Goal: Obtain resource: Obtain resource

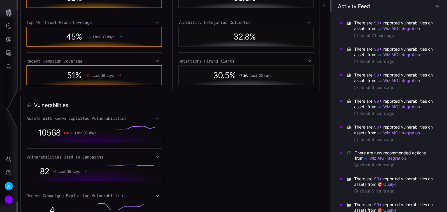
scroll to position [233, 0]
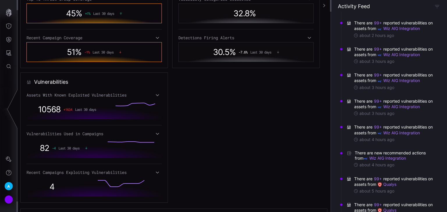
click at [156, 93] on icon at bounding box center [157, 95] width 4 height 5
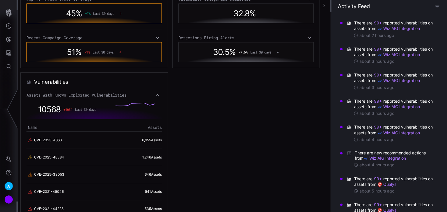
scroll to position [256, 0]
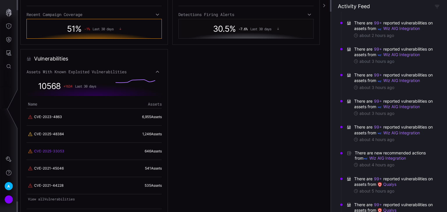
click at [44, 151] on link "CVE-2025-33053" at bounding box center [49, 151] width 30 height 5
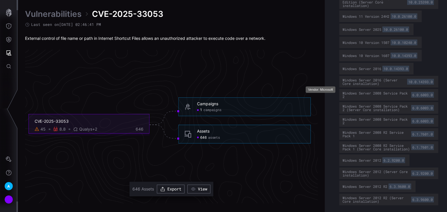
scroll to position [363, 0]
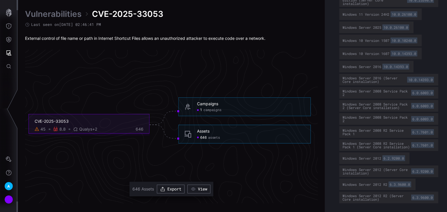
click at [206, 137] on div "646 assets" at bounding box center [208, 137] width 23 height 4
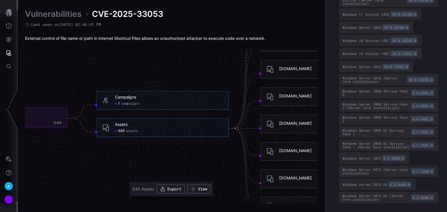
drag, startPoint x: 245, startPoint y: 149, endPoint x: 158, endPoint y: 149, distance: 87.5
click at [158, 149] on icon "CVE-2025-33053 45 8.8 Qualys +2 646 Campaigns 1 campaigns Campaigns - 1 campaig…" at bounding box center [169, 124] width 872 height 2617
click at [173, 161] on icon "CVE-2025-33053 45 8.8 Qualys +2 646 Campaigns 1 campaigns Campaigns - 1 campaig…" at bounding box center [169, 124] width 872 height 2617
click at [210, 190] on link "View" at bounding box center [198, 189] width 23 height 9
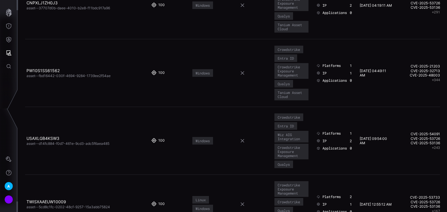
scroll to position [116, 0]
click at [49, 135] on link "USAXLGB4KSW3" at bounding box center [42, 137] width 33 height 5
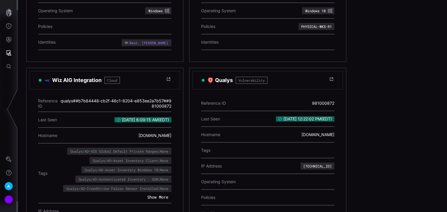
scroll to position [256, 0]
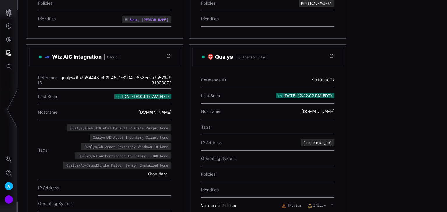
click at [162, 171] on button "Show More" at bounding box center [157, 173] width 25 height 5
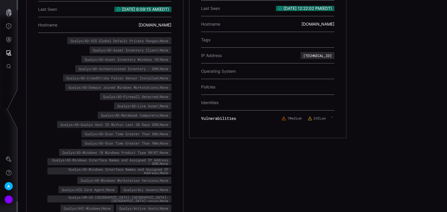
scroll to position [279, 0]
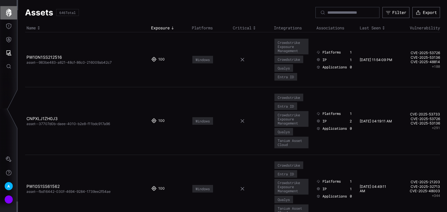
click at [12, 10] on icon "button" at bounding box center [9, 13] width 8 height 8
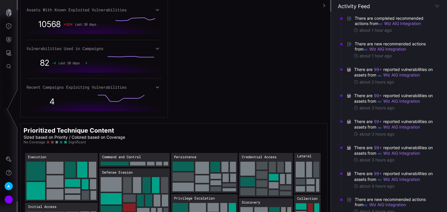
scroll to position [273, 0]
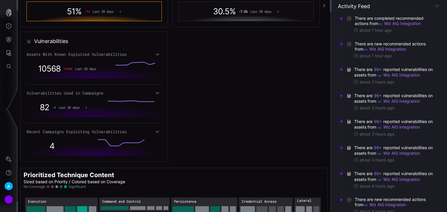
click at [158, 131] on icon at bounding box center [157, 131] width 4 height 5
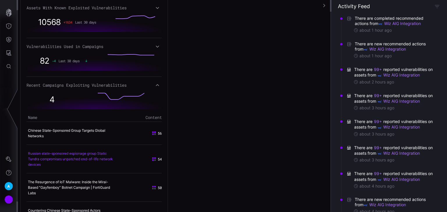
scroll to position [343, 0]
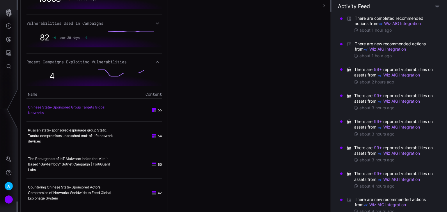
click at [64, 107] on link "Chinese State-Sponsored Group Targets Global Networks" at bounding box center [66, 110] width 77 height 10
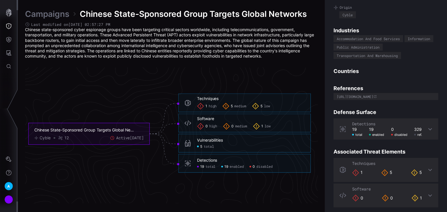
scroll to position [63, 0]
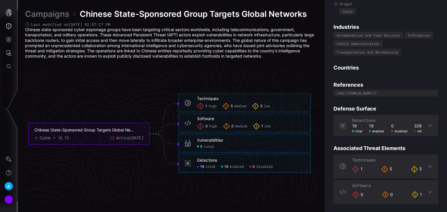
click at [427, 124] on icon at bounding box center [429, 125] width 5 height 5
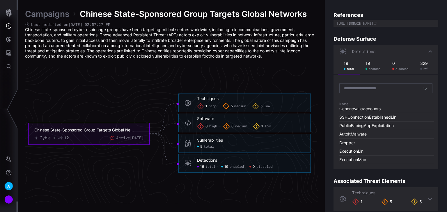
scroll to position [0, 0]
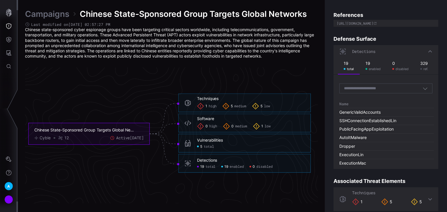
click at [400, 34] on div "Properties Content 56 Aliases No aliases Origin Cyble Industries Accommodation …" at bounding box center [386, 106] width 122 height 212
click at [428, 52] on icon at bounding box center [429, 51] width 5 height 5
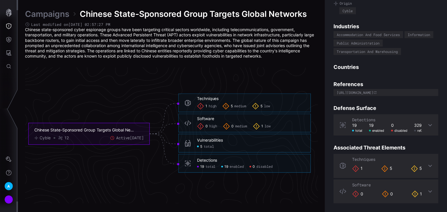
scroll to position [63, 0]
click at [7, 52] on icon "Attack Surface" at bounding box center [9, 53] width 6 height 6
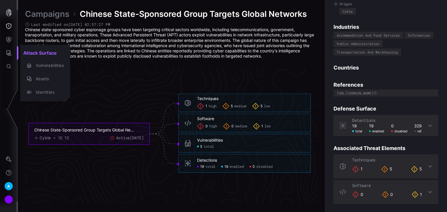
click at [7, 55] on div at bounding box center [223, 106] width 447 height 212
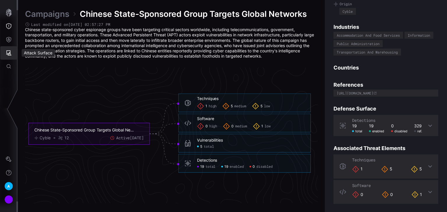
click at [10, 50] on icon "Attack Surface" at bounding box center [8, 52] width 5 height 5
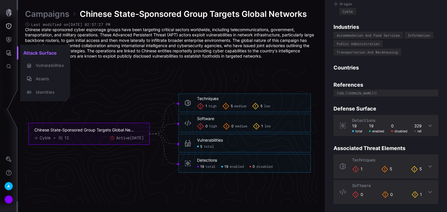
click at [4, 18] on div at bounding box center [223, 106] width 447 height 212
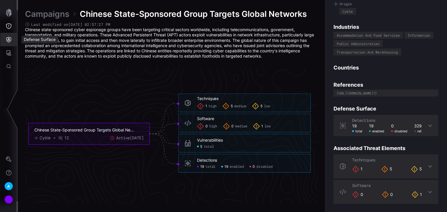
click at [5, 37] on button "Defense Surface" at bounding box center [8, 39] width 17 height 13
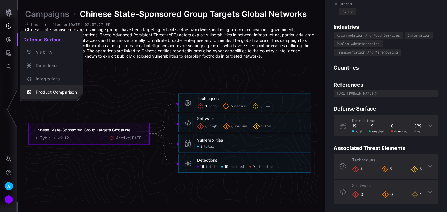
click at [53, 90] on div "Product Comparison" at bounding box center [55, 92] width 44 height 7
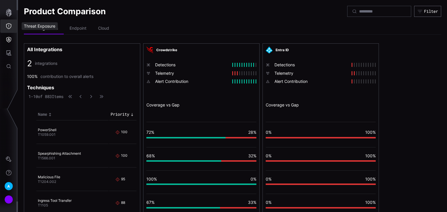
click at [9, 22] on button "Threat Exposure" at bounding box center [8, 25] width 17 height 13
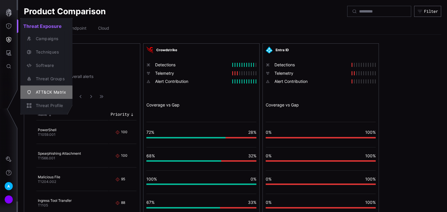
click at [56, 92] on div "ATT&CK Matrix" at bounding box center [49, 92] width 33 height 7
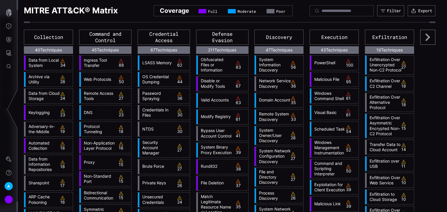
click at [146, 109] on link "Credentials In Files" at bounding box center [156, 112] width 35 height 10
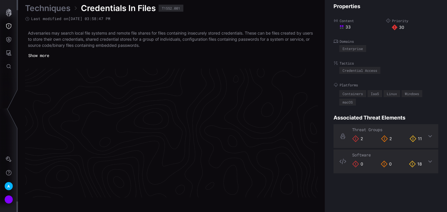
scroll to position [1246, 292]
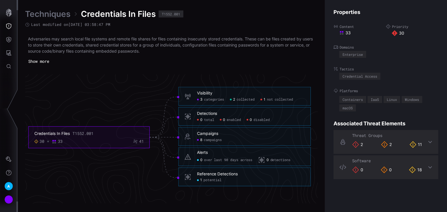
click at [428, 141] on icon at bounding box center [430, 142] width 4 height 2
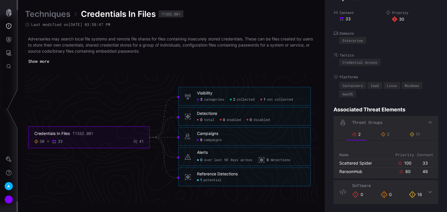
click at [47, 63] on button "Show more" at bounding box center [38, 61] width 27 height 9
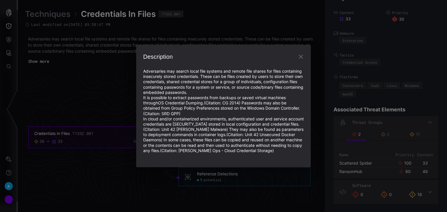
click at [298, 55] on icon "button" at bounding box center [300, 56] width 7 height 7
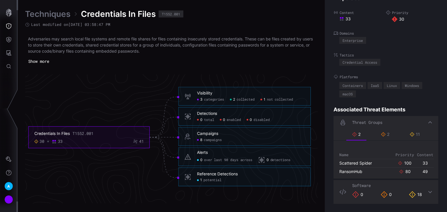
click at [218, 99] on span "categories" at bounding box center [214, 99] width 20 height 4
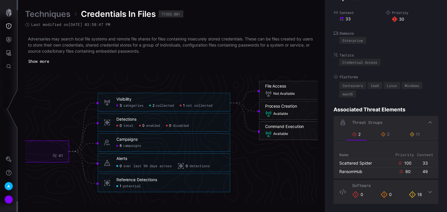
drag, startPoint x: 280, startPoint y: 160, endPoint x: 245, endPoint y: 158, distance: 34.9
click at [245, 158] on icon "Credentials In Files T1552.001 30 33 41 Visibility 3 categories 2 collected 1 n…" at bounding box center [169, 137] width 872 height 2617
click at [268, 158] on icon "Credentials In Files T1552.001 30 33 41 Visibility 3 categories 2 collected 1 n…" at bounding box center [169, 137] width 872 height 2617
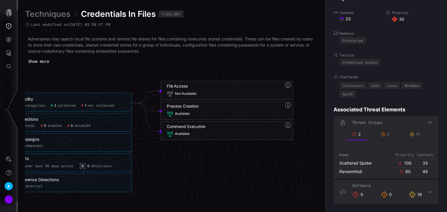
scroll to position [1246, 413]
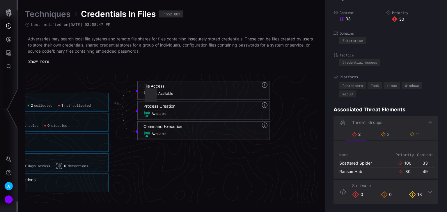
click at [264, 105] on icon at bounding box center [264, 105] width 7 height 7
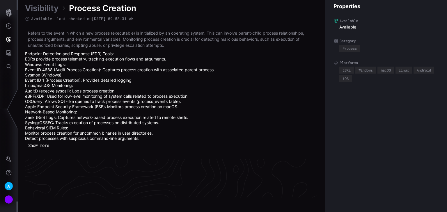
scroll to position [1291, 292]
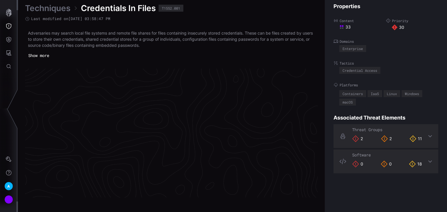
scroll to position [1246, 292]
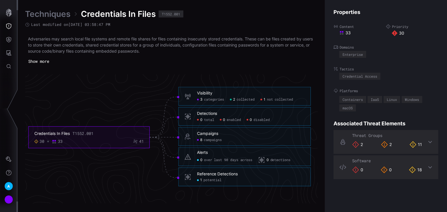
click at [241, 98] on span "collected" at bounding box center [245, 99] width 18 height 4
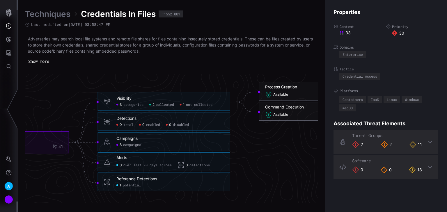
click at [267, 113] on icon at bounding box center [268, 114] width 7 height 7
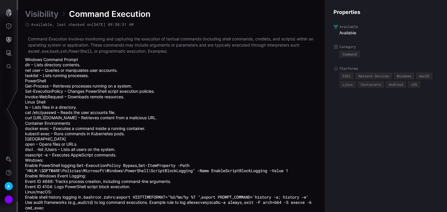
scroll to position [44, 0]
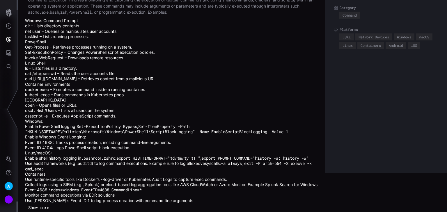
click at [42, 207] on button "Show more" at bounding box center [38, 207] width 27 height 9
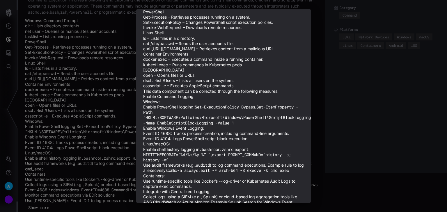
scroll to position [0, 0]
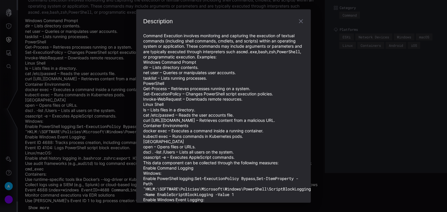
click at [299, 20] on icon "button" at bounding box center [300, 21] width 7 height 7
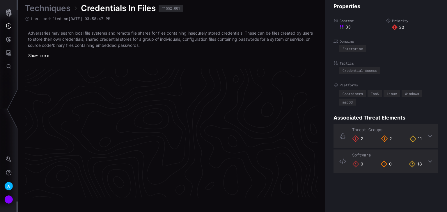
scroll to position [1246, 292]
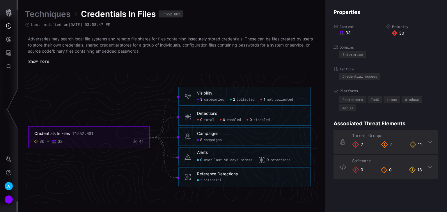
click at [287, 98] on span "not collected" at bounding box center [280, 99] width 26 height 4
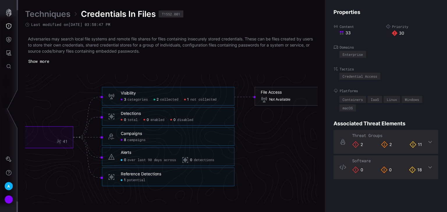
click at [277, 158] on icon "Credentials In Files T1552.001 30 33 41 Visibility 3 categories 2 collected 1 n…" at bounding box center [169, 137] width 872 height 2617
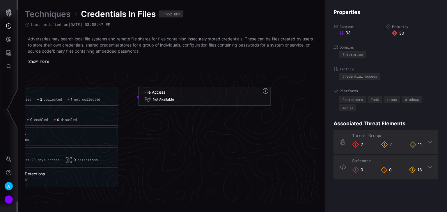
scroll to position [1246, 404]
click at [265, 91] on h6 "File Access" at bounding box center [209, 92] width 120 height 5
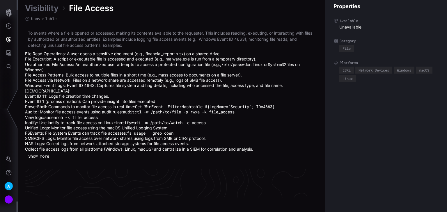
scroll to position [1296, 292]
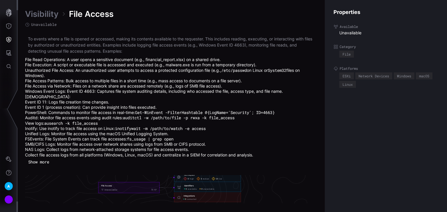
click at [65, 167] on div "Visibility File Access Unavailable To events where a file is opened or accessed…" at bounding box center [171, 106] width 293 height 195
click at [37, 162] on button "Show more" at bounding box center [38, 162] width 27 height 9
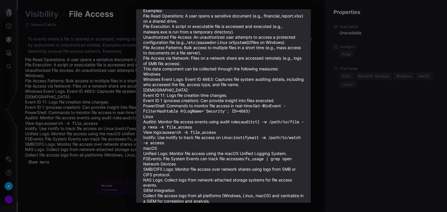
scroll to position [47, 0]
click at [83, 86] on div "Description To events where a file is opened or accessed, making its contents a…" at bounding box center [223, 106] width 447 height 212
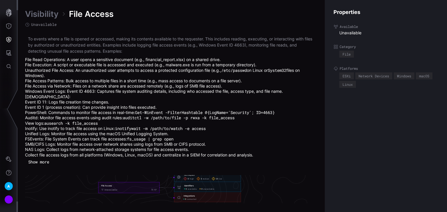
click at [50, 14] on link "Visibility" at bounding box center [41, 14] width 33 height 10
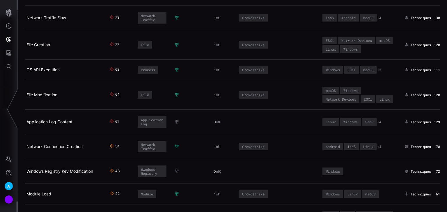
scroll to position [93, 0]
click at [76, 169] on link "Windows Registry Key Modification" at bounding box center [59, 170] width 67 height 5
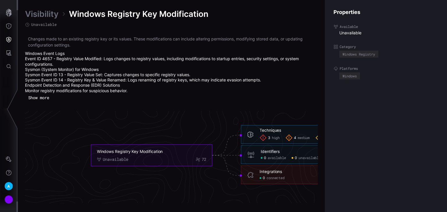
scroll to position [1264, 247]
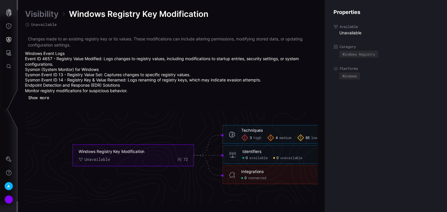
click at [40, 95] on button "Show more" at bounding box center [38, 97] width 27 height 9
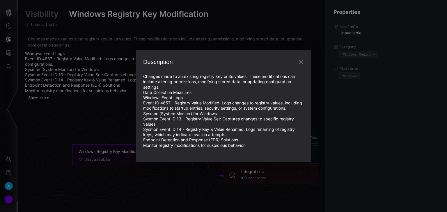
click at [300, 59] on icon "button" at bounding box center [300, 61] width 7 height 7
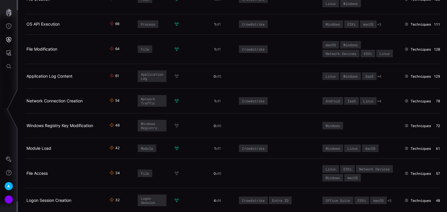
scroll to position [140, 0]
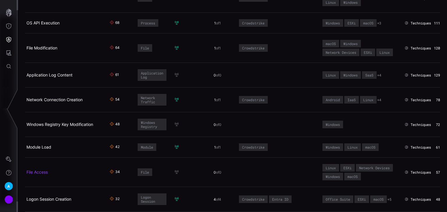
click at [39, 170] on link "File Access" at bounding box center [36, 172] width 21 height 5
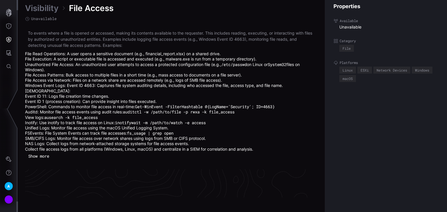
scroll to position [1296, 292]
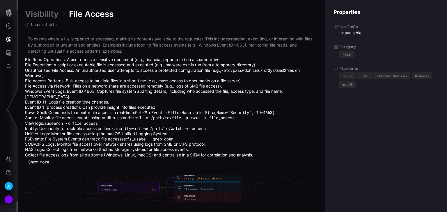
click at [42, 162] on button "Show more" at bounding box center [38, 162] width 27 height 9
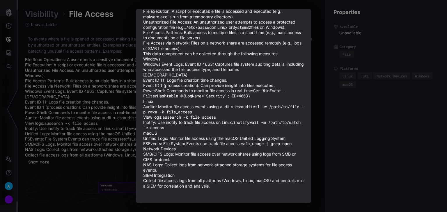
scroll to position [0, 0]
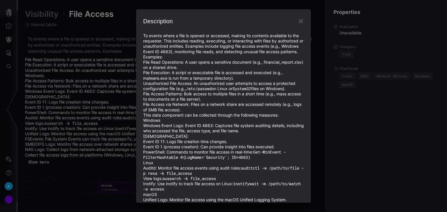
click at [297, 20] on icon "button" at bounding box center [300, 21] width 7 height 7
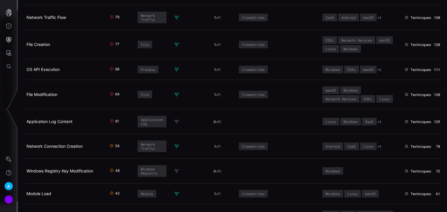
scroll to position [116, 0]
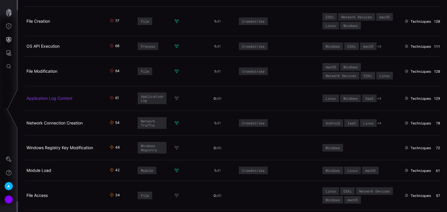
click at [50, 97] on link "Application Log Content" at bounding box center [49, 98] width 46 height 5
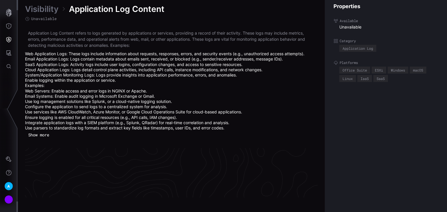
scroll to position [1285, 292]
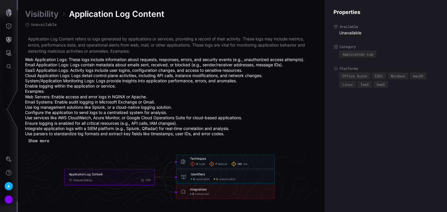
click at [47, 15] on link "Visibility" at bounding box center [41, 14] width 33 height 10
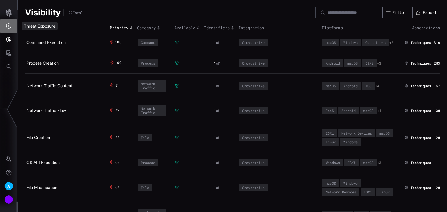
click at [10, 25] on icon "Threat Exposure" at bounding box center [9, 26] width 6 height 6
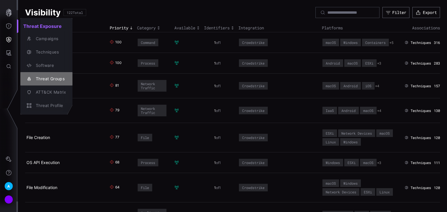
click at [45, 79] on div "Threat Groups" at bounding box center [49, 78] width 33 height 7
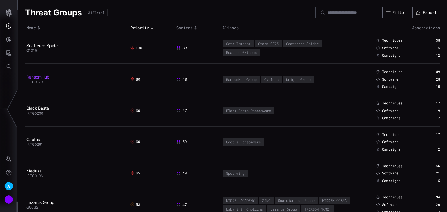
click at [39, 74] on link "RansomHub" at bounding box center [37, 76] width 23 height 5
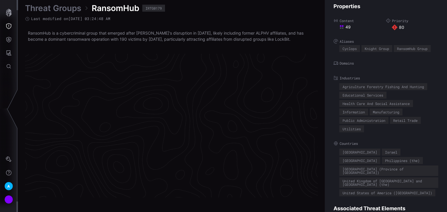
scroll to position [1238, 292]
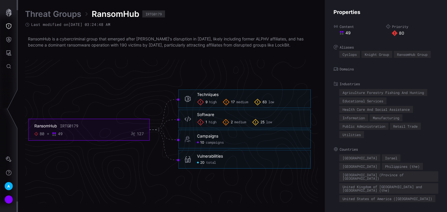
click at [208, 163] on span "total" at bounding box center [211, 163] width 10 height 4
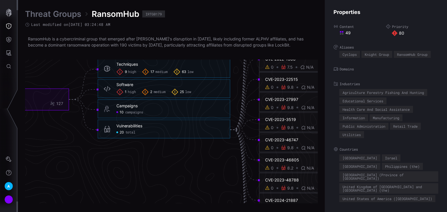
drag, startPoint x: 201, startPoint y: 163, endPoint x: 159, endPoint y: 168, distance: 42.5
click at [159, 168] on icon "RansomHub IRTG0179 80 49 127 Techniques 9 high 17 medium 63 low Techniques - 9 …" at bounding box center [169, 129] width 872 height 2617
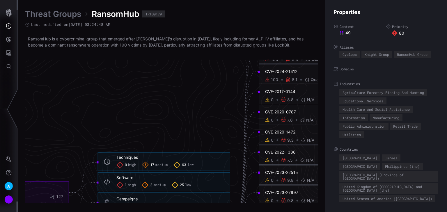
scroll to position [1173, 292]
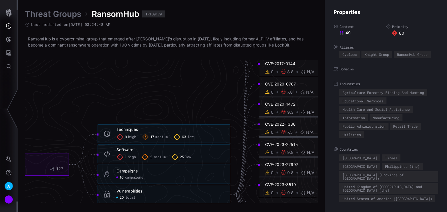
drag, startPoint x: 170, startPoint y: 204, endPoint x: 65, endPoint y: 188, distance: 105.8
click at [61, 188] on div "Threat Groups RansomHub IRTG0179 Last modified on [DATE] 03:24:48 AM RansomHub …" at bounding box center [232, 106] width 429 height 212
click at [75, 182] on icon "RansomHub IRTG0179 80 49 127 Techniques 9 high 17 medium 63 low Techniques - 9 …" at bounding box center [169, 194] width 872 height 2617
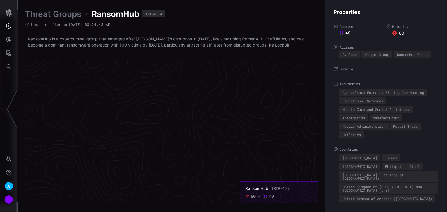
scroll to position [1127, 0]
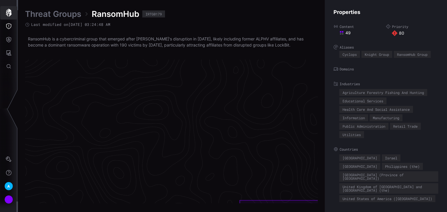
click at [11, 13] on icon "button" at bounding box center [9, 13] width 6 height 8
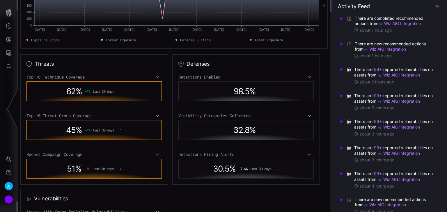
scroll to position [116, 0]
click at [307, 115] on icon at bounding box center [308, 116] width 3 height 2
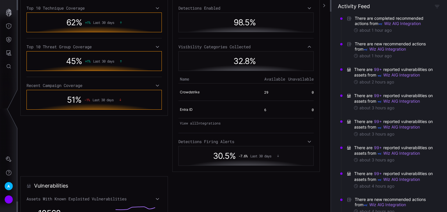
scroll to position [186, 0]
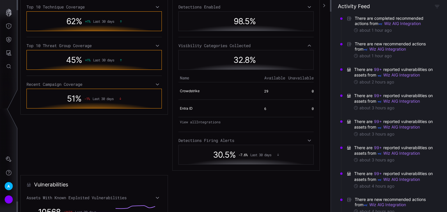
click at [308, 138] on icon at bounding box center [309, 140] width 4 height 5
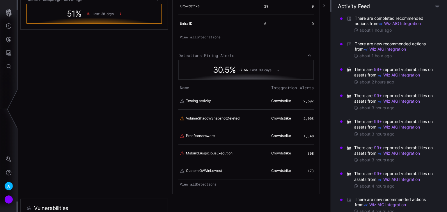
scroll to position [279, 0]
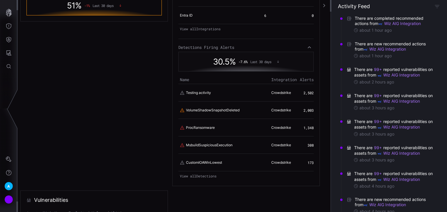
click at [197, 173] on link "View all Detections" at bounding box center [245, 176] width 135 height 8
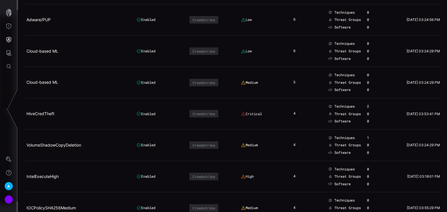
scroll to position [1000, 0]
click at [10, 52] on icon "Attack Surface" at bounding box center [9, 53] width 6 height 6
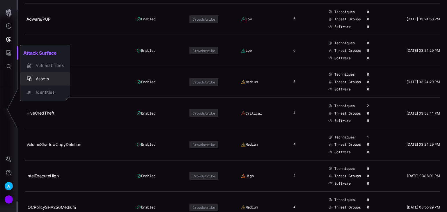
click at [45, 75] on div "Assets" at bounding box center [48, 78] width 31 height 7
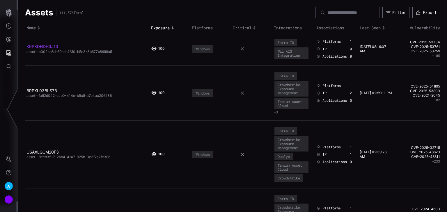
click at [54, 46] on link "KRPXDHDH3J13" at bounding box center [42, 46] width 32 height 5
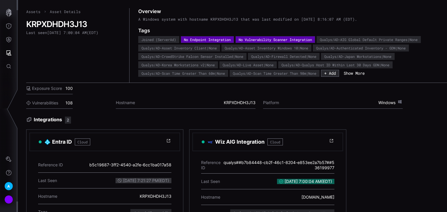
click at [35, 12] on link "Assets" at bounding box center [33, 11] width 14 height 5
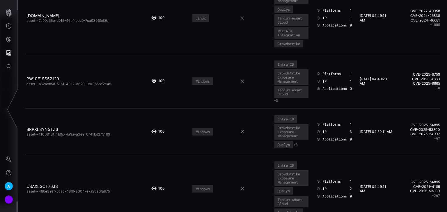
scroll to position [349, 0]
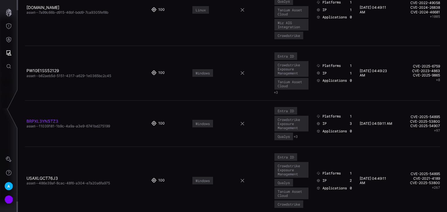
click at [47, 119] on link "BRPXL3YN5TZ3" at bounding box center [42, 121] width 32 height 5
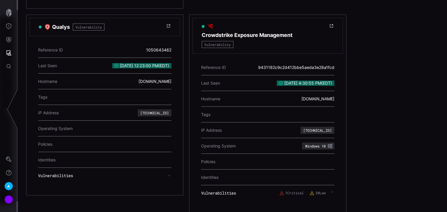
scroll to position [703, 0]
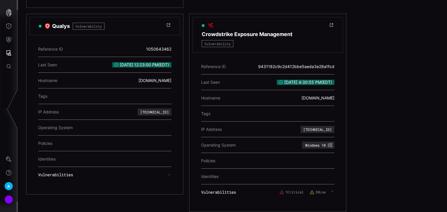
click at [332, 190] on div "1 Critical 38 Low" at bounding box center [306, 192] width 55 height 10
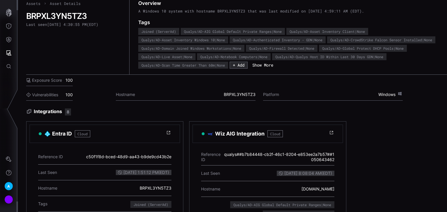
scroll to position [0, 0]
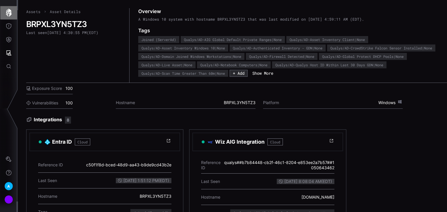
click at [11, 18] on button "button" at bounding box center [8, 12] width 17 height 13
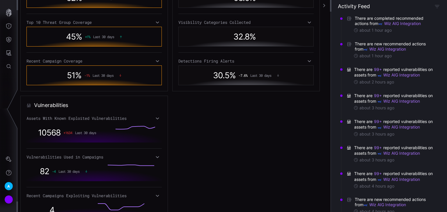
scroll to position [233, 0]
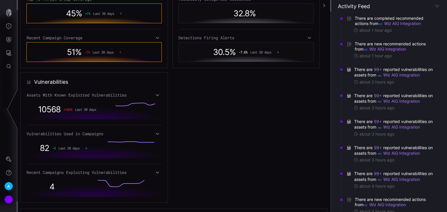
click at [157, 94] on icon at bounding box center [157, 95] width 4 height 5
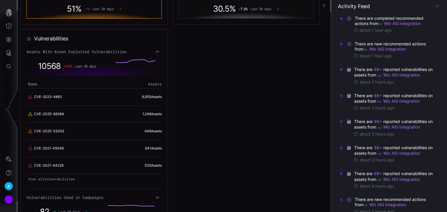
scroll to position [279, 0]
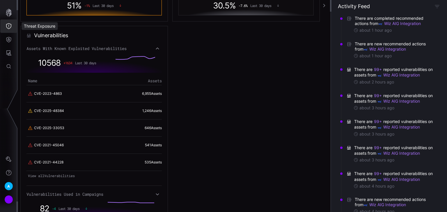
click at [8, 27] on icon "Threat Exposure" at bounding box center [9, 26] width 6 height 6
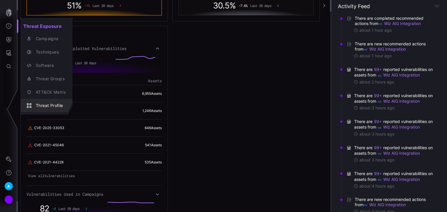
click at [40, 103] on div "Threat Profile" at bounding box center [49, 105] width 33 height 7
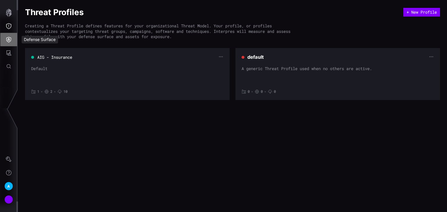
click at [7, 36] on button "Defense Surface" at bounding box center [8, 39] width 17 height 13
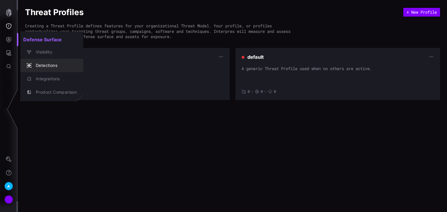
click at [49, 63] on div "Detections" at bounding box center [55, 65] width 44 height 7
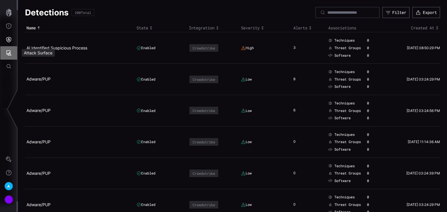
click at [7, 53] on icon "Attack Surface" at bounding box center [9, 53] width 6 height 6
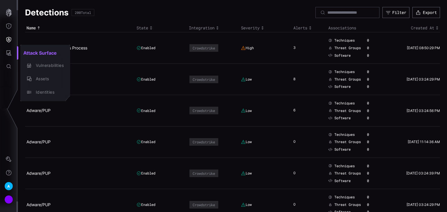
click at [5, 24] on div at bounding box center [223, 106] width 447 height 212
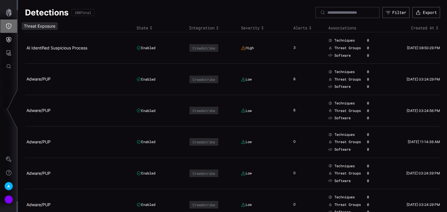
click at [6, 24] on icon "Threat Exposure" at bounding box center [8, 26] width 5 height 6
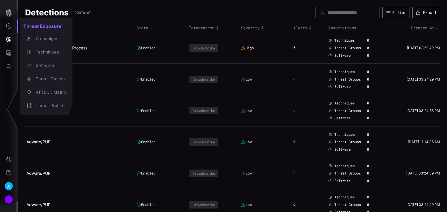
click at [6, 13] on div at bounding box center [223, 106] width 447 height 212
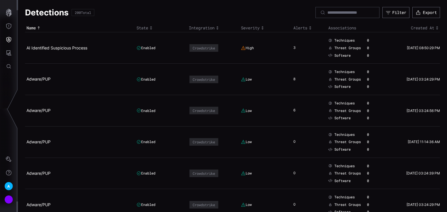
click at [8, 11] on icon "button" at bounding box center [9, 13] width 6 height 8
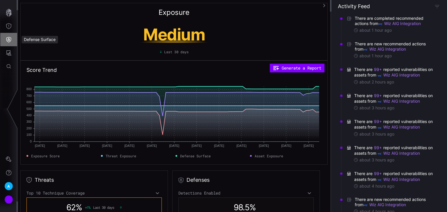
click at [9, 39] on icon "Defense Surface" at bounding box center [8, 40] width 5 height 6
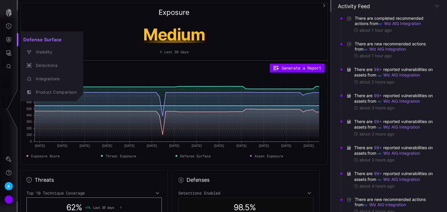
click at [10, 13] on div at bounding box center [223, 106] width 447 height 212
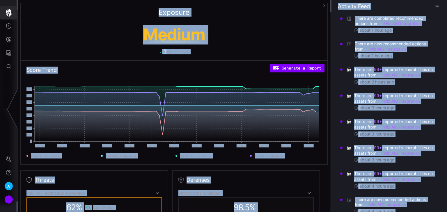
click at [9, 14] on icon "button" at bounding box center [9, 13] width 8 height 8
drag, startPoint x: 85, startPoint y: 44, endPoint x: 32, endPoint y: 34, distance: 53.7
click at [85, 44] on div "Medium Last 30 days" at bounding box center [173, 38] width 295 height 31
click at [10, 53] on icon "Attack Surface" at bounding box center [9, 53] width 6 height 6
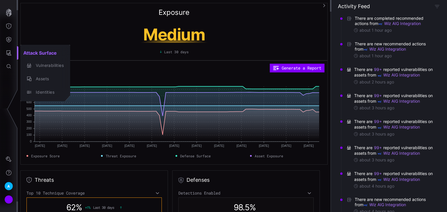
click at [9, 31] on div at bounding box center [223, 106] width 447 height 212
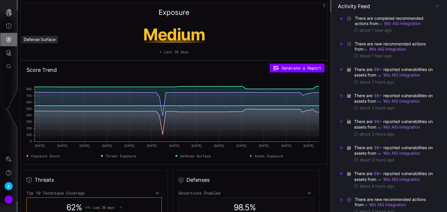
click at [11, 40] on icon "Defense Surface" at bounding box center [8, 40] width 5 height 6
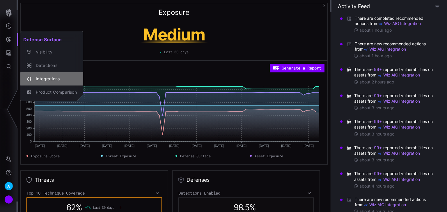
click at [46, 77] on div "Integrations" at bounding box center [55, 78] width 44 height 7
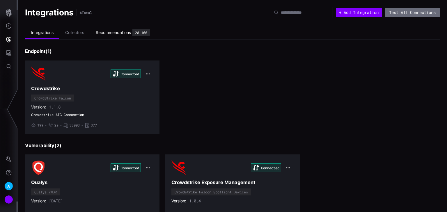
click at [101, 29] on div "Recommendations 28,106" at bounding box center [123, 32] width 54 height 7
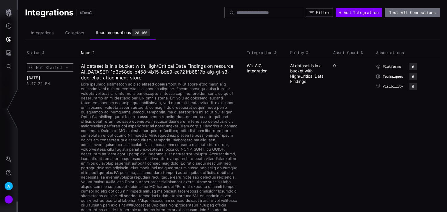
click at [320, 13] on div "Filter" at bounding box center [323, 12] width 14 height 5
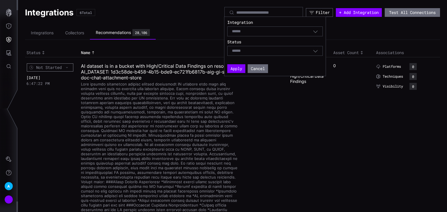
click at [318, 27] on div "Select" at bounding box center [274, 31] width 95 height 10
click at [318, 31] on div "Crowdstrike Exposure Management" at bounding box center [274, 35] width 95 height 11
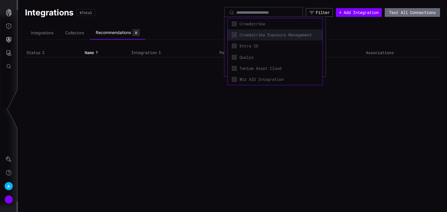
click at [256, 35] on span "Crowdstrike Exposure Management" at bounding box center [278, 34] width 79 height 5
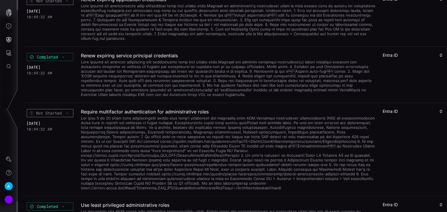
scroll to position [1117, 0]
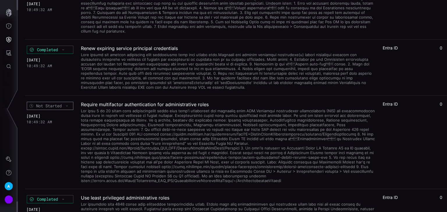
click at [147, 135] on div at bounding box center [228, 145] width 294 height 76
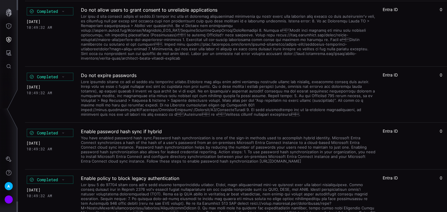
scroll to position [0, 0]
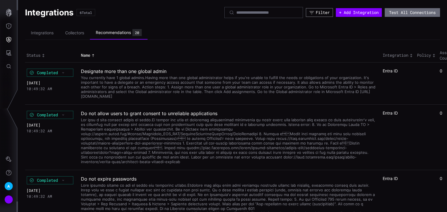
click at [316, 12] on div "Filter" at bounding box center [323, 12] width 14 height 5
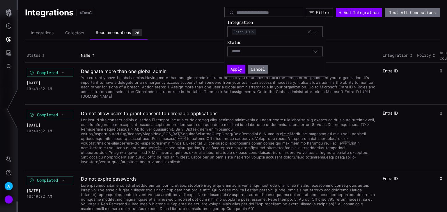
click at [306, 30] on icon "button" at bounding box center [308, 31] width 5 height 5
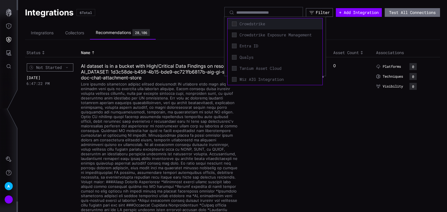
click at [237, 26] on div "Crowdstrike" at bounding box center [274, 24] width 89 height 8
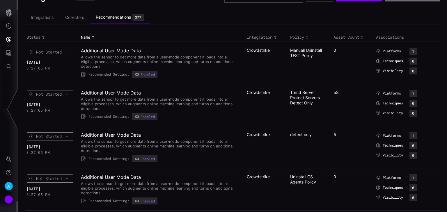
scroll to position [23, 0]
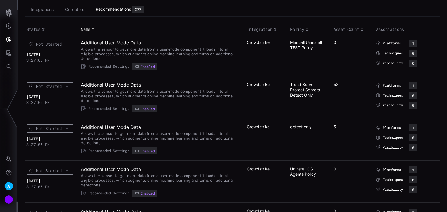
click at [352, 27] on div "Asset Count" at bounding box center [353, 29] width 40 height 5
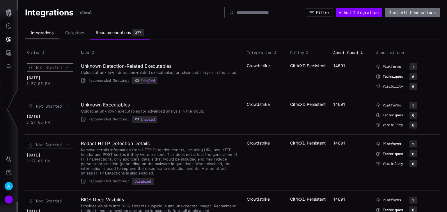
click at [55, 31] on li "Integrations" at bounding box center [42, 32] width 34 height 11
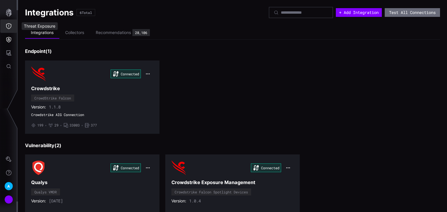
click at [2, 30] on button "Threat Exposure" at bounding box center [8, 25] width 17 height 13
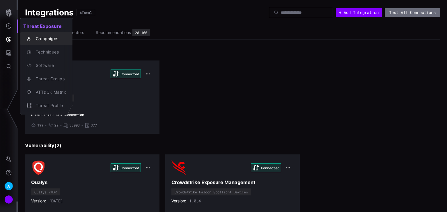
click at [42, 39] on div "Campaigns" at bounding box center [49, 38] width 33 height 7
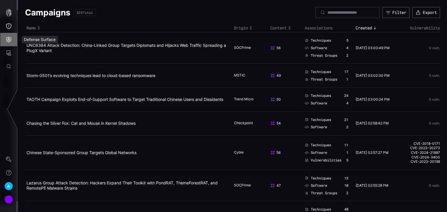
click at [13, 42] on button "Defense Surface" at bounding box center [8, 39] width 17 height 13
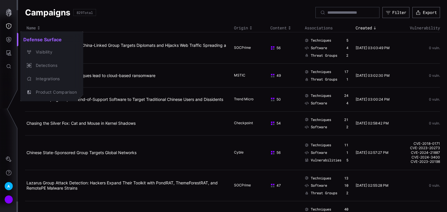
click at [10, 21] on div at bounding box center [223, 106] width 447 height 212
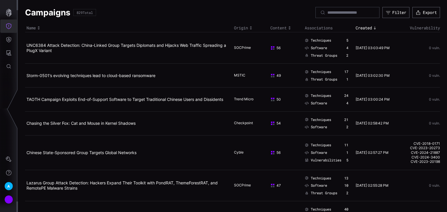
click at [10, 23] on icon "Threat Exposure" at bounding box center [9, 26] width 6 height 6
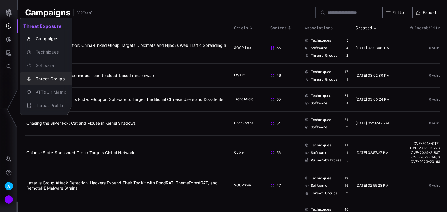
click at [48, 81] on div "Threat Groups" at bounding box center [49, 78] width 33 height 7
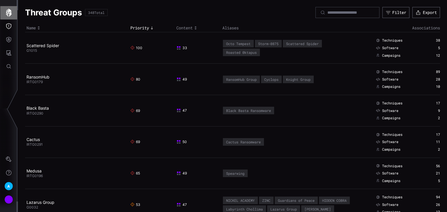
click at [8, 11] on icon "button" at bounding box center [9, 13] width 6 height 8
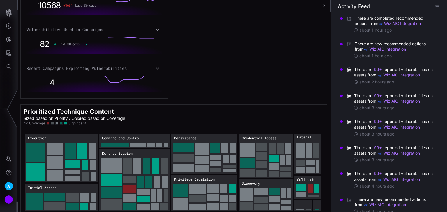
scroll to position [343, 0]
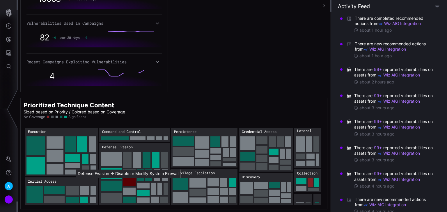
click at [131, 179] on rect "Defense Evasion → Defense Evasion:Disable or Modify System Firewall: 30" at bounding box center [129, 182] width 13 height 8
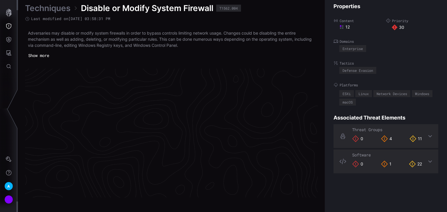
scroll to position [1246, 292]
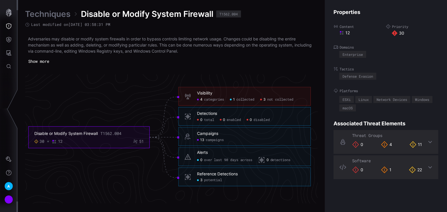
click at [212, 112] on div "Detections" at bounding box center [207, 113] width 20 height 5
click at [213, 181] on span "potential" at bounding box center [213, 180] width 18 height 4
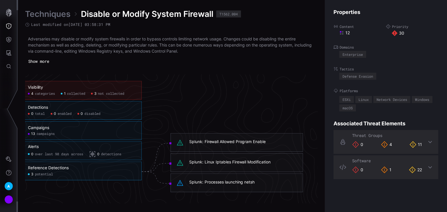
scroll to position [1246, 394]
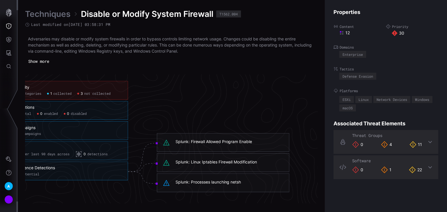
click at [252, 141] on div "Splunk: Firewall Allowed Program Enable" at bounding box center [213, 141] width 76 height 5
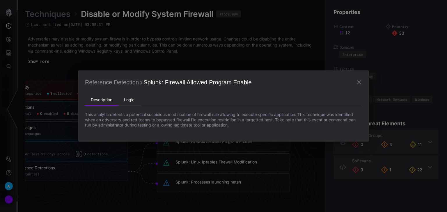
click at [135, 99] on li "Logic" at bounding box center [129, 100] width 22 height 12
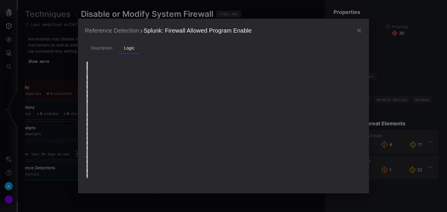
type textarea "**********"
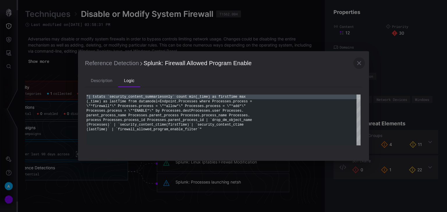
click at [357, 62] on icon "button" at bounding box center [359, 63] width 4 height 4
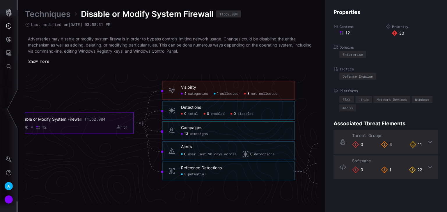
scroll to position [1246, 296]
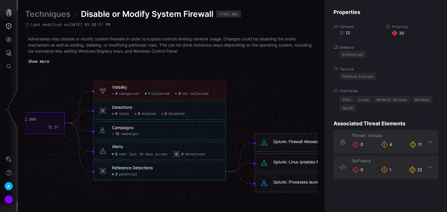
click at [242, 84] on icon "Disable or Modify System Firewall T1562.004 30 12 51 Visibility 4 categories 1 …" at bounding box center [165, 137] width 872 height 2617
click at [190, 94] on span "not collected" at bounding box center [195, 94] width 26 height 4
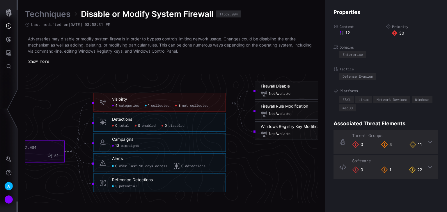
scroll to position [1246, 384]
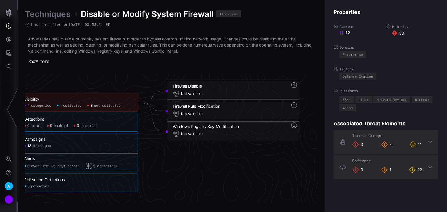
click at [77, 104] on span "collected" at bounding box center [72, 106] width 18 height 4
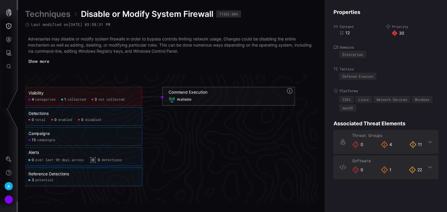
click at [199, 93] on div "Command Execution" at bounding box center [187, 92] width 39 height 5
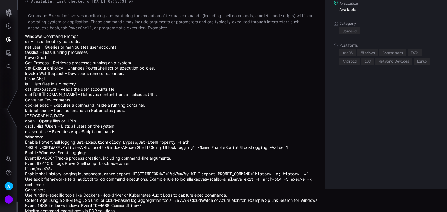
scroll to position [44, 0]
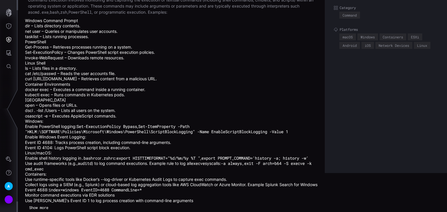
click at [47, 209] on button "Show more" at bounding box center [38, 208] width 25 height 8
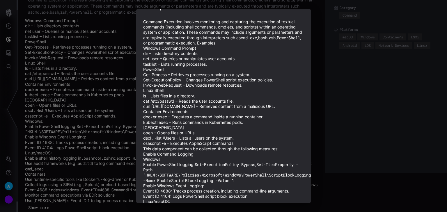
scroll to position [0, 0]
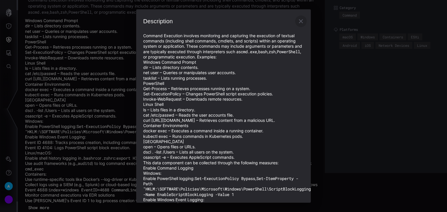
click at [300, 21] on icon "button" at bounding box center [300, 21] width 7 height 7
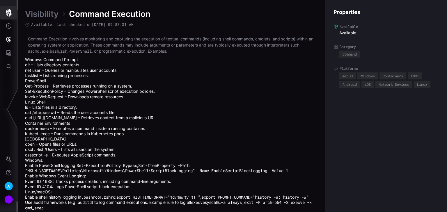
click at [15, 15] on button "button" at bounding box center [8, 12] width 17 height 13
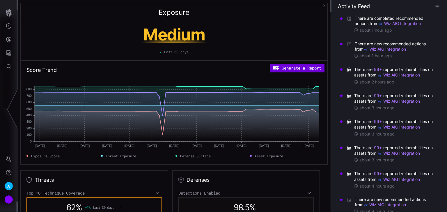
click at [293, 69] on button "Generate a Report" at bounding box center [297, 68] width 55 height 9
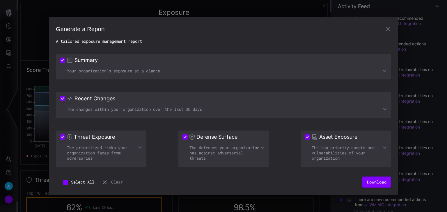
click at [114, 143] on div "Threat Exposure The prioritized risks your organization faces from adversaries" at bounding box center [101, 149] width 90 height 36
click at [140, 146] on icon at bounding box center [140, 147] width 5 height 5
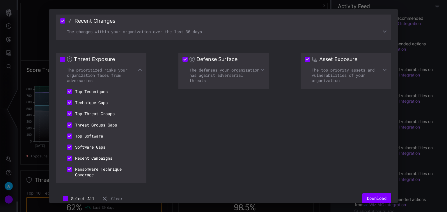
scroll to position [78, 0]
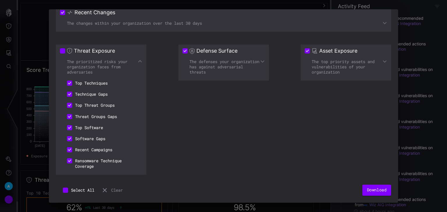
click at [100, 164] on li "Ransomware Technique Coverage" at bounding box center [101, 163] width 82 height 16
click at [83, 149] on li "Recent Campaigns" at bounding box center [89, 149] width 59 height 11
click at [85, 140] on li "Software Gaps" at bounding box center [88, 138] width 56 height 11
click at [364, 188] on button "Download" at bounding box center [376, 190] width 29 height 11
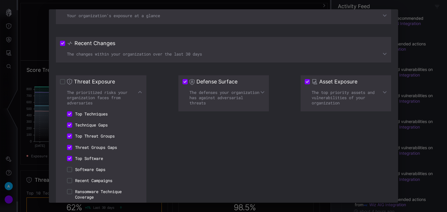
scroll to position [80, 0]
